Goal: Check status: Check status

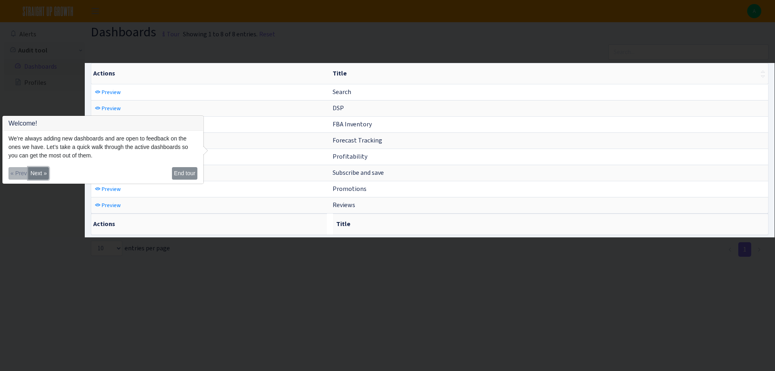
click at [42, 176] on button "Next »" at bounding box center [38, 173] width 20 height 13
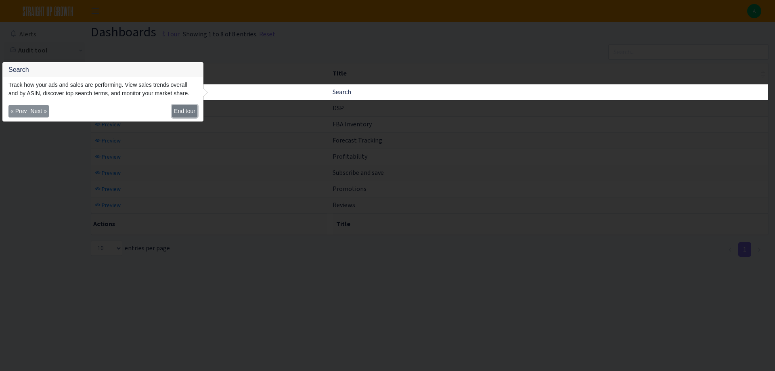
click at [181, 111] on button "End tour" at bounding box center [184, 111] width 25 height 13
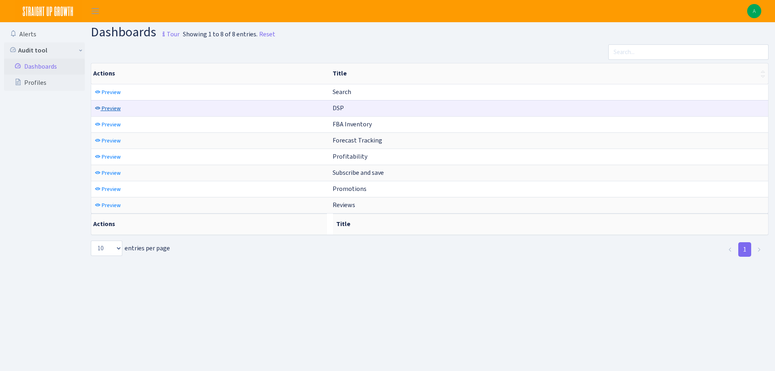
click at [115, 105] on span "Preview" at bounding box center [111, 109] width 19 height 8
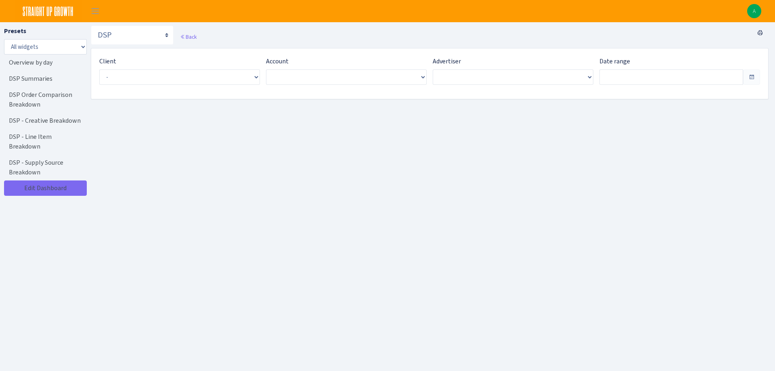
type input "[DATE] - [DATE]"
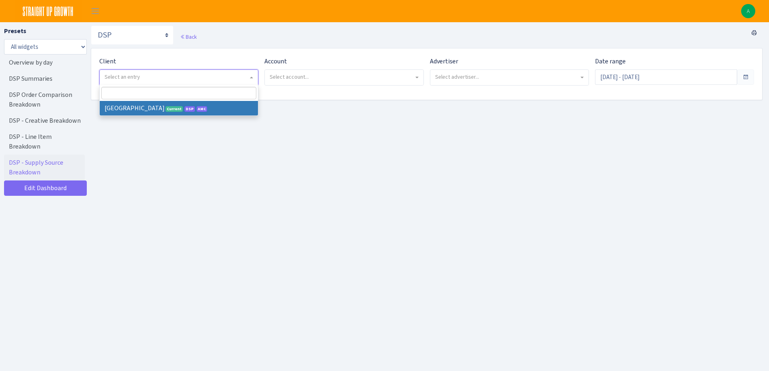
click at [149, 77] on span "Select an entry" at bounding box center [177, 77] width 144 height 8
select select "128"
select select
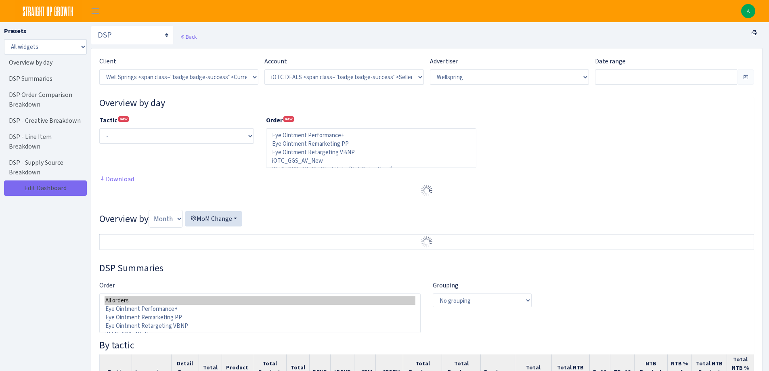
select select "1442369718141634"
select select "577491891568652009"
select select
type input "[DATE] - [DATE]"
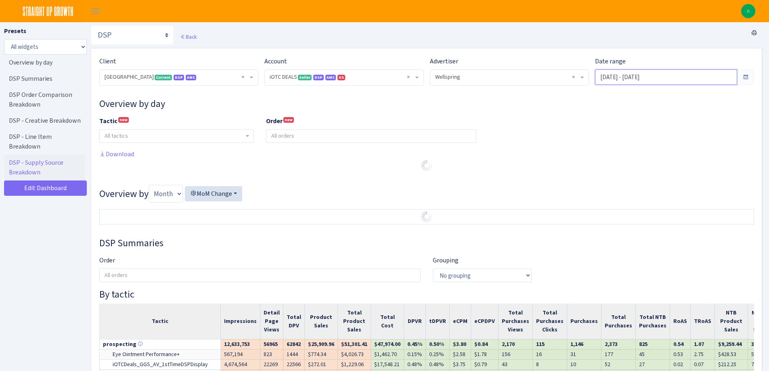
drag, startPoint x: 627, startPoint y: 80, endPoint x: 619, endPoint y: 78, distance: 7.9
click at [621, 79] on input "[DATE] - [DATE]" at bounding box center [666, 76] width 142 height 15
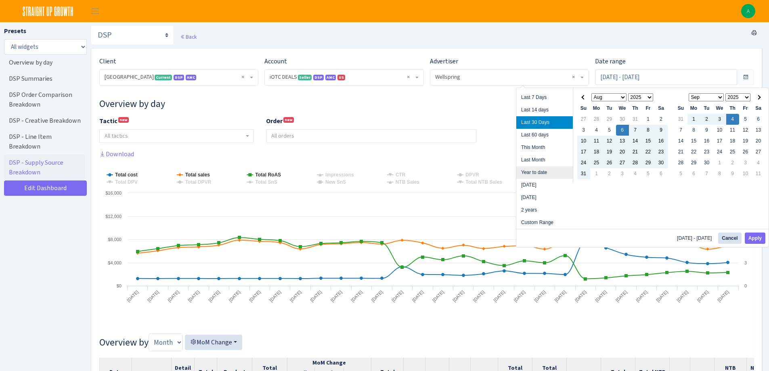
click at [542, 176] on li "Year to date" at bounding box center [544, 172] width 56 height 13
type input "[DATE] - [DATE]"
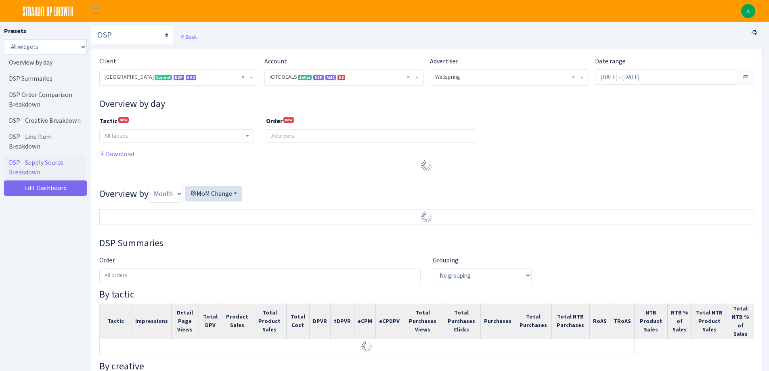
select select "1442369718141634"
select select "577491891568652009"
select select
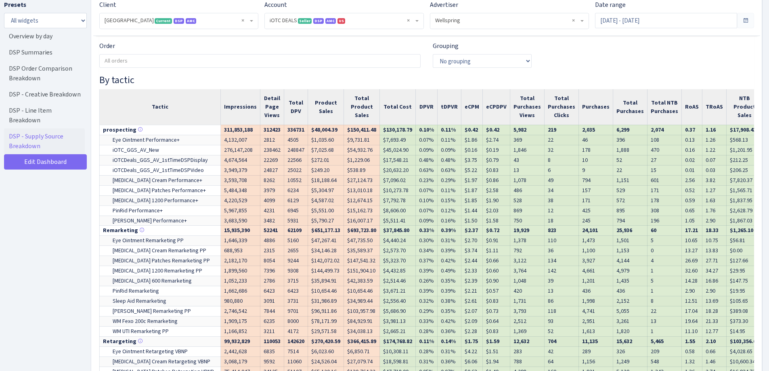
scroll to position [242, 0]
